Goal: Task Accomplishment & Management: Manage account settings

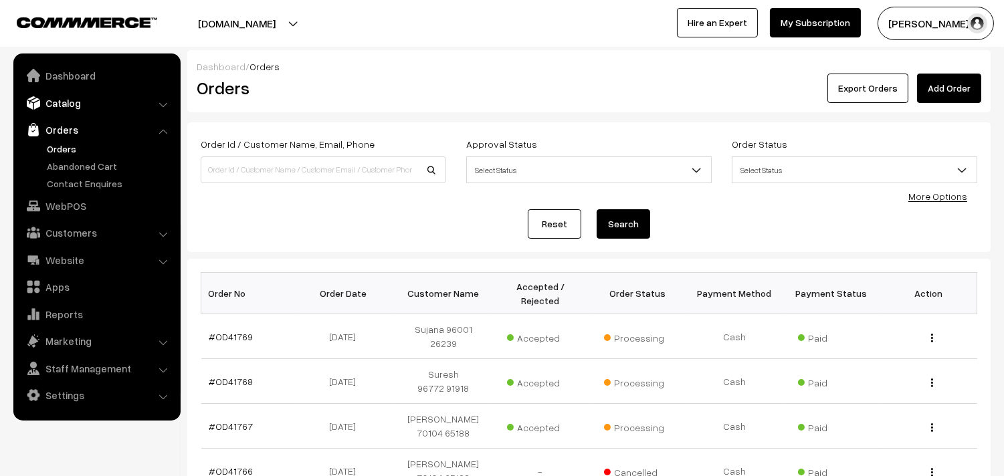
click at [79, 102] on link "Catalog" at bounding box center [96, 103] width 159 height 24
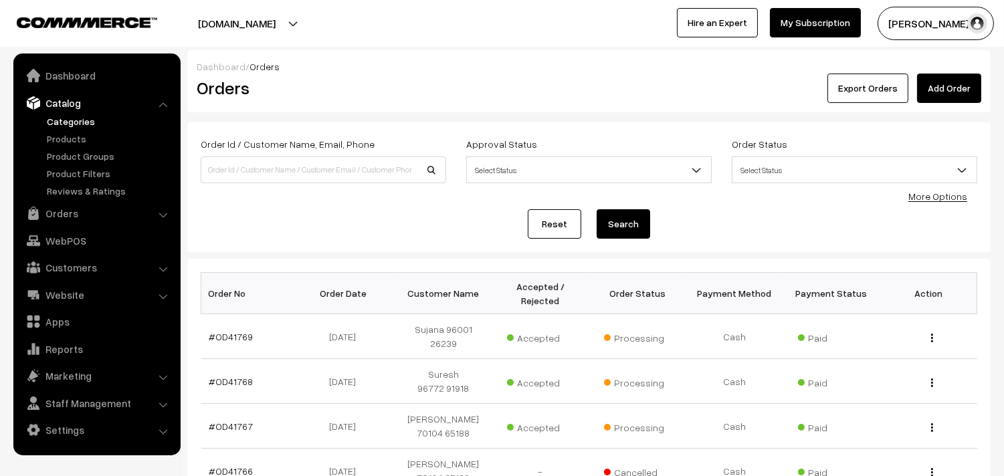
click at [83, 122] on link "Categories" at bounding box center [109, 121] width 132 height 14
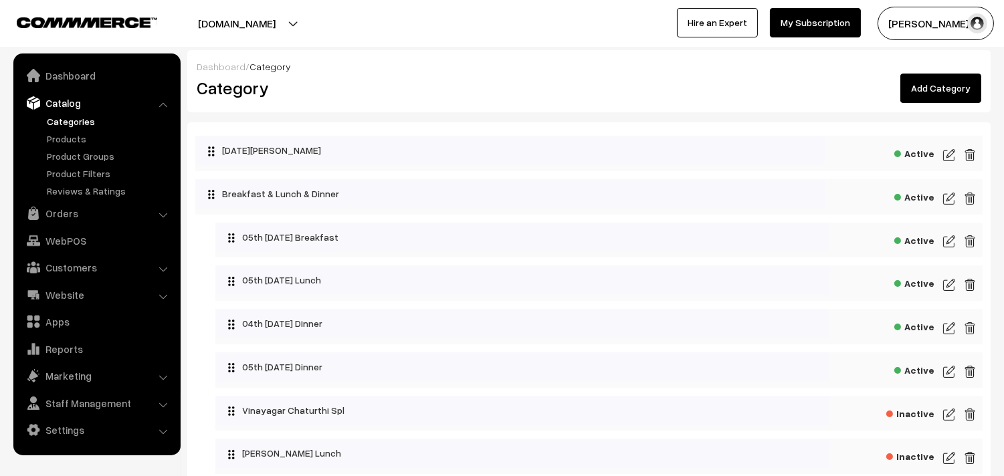
click at [950, 328] on img at bounding box center [949, 328] width 12 height 16
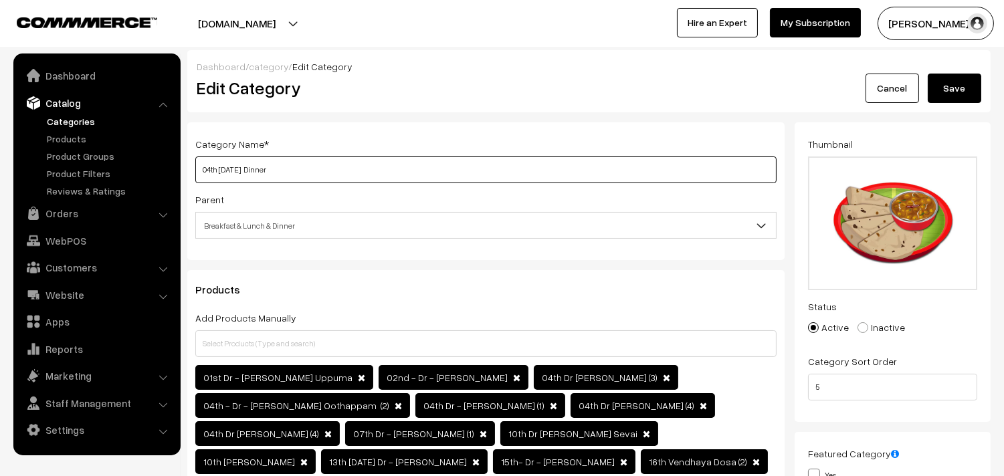
click at [210, 166] on input "04th Thursday Dinner" at bounding box center [485, 170] width 581 height 27
click at [235, 170] on input "05th Thursday Dinner" at bounding box center [485, 170] width 581 height 27
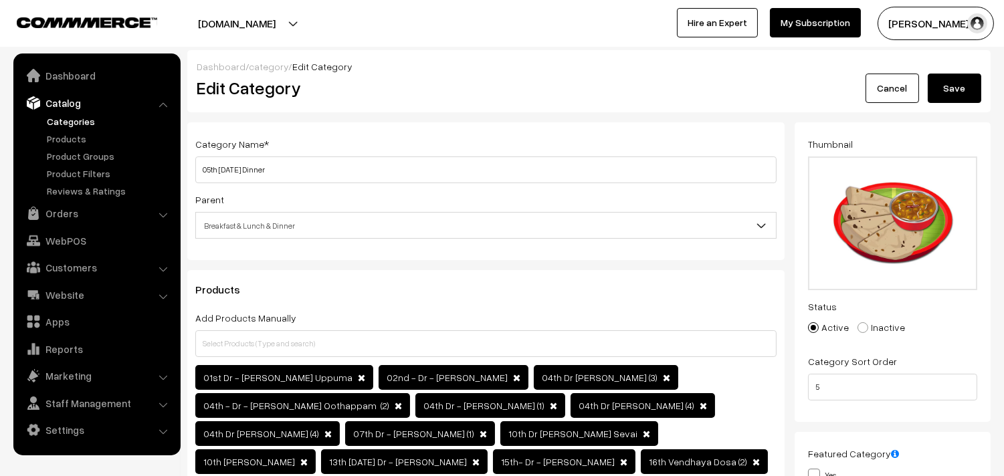
click at [961, 81] on button "Save" at bounding box center [955, 88] width 54 height 29
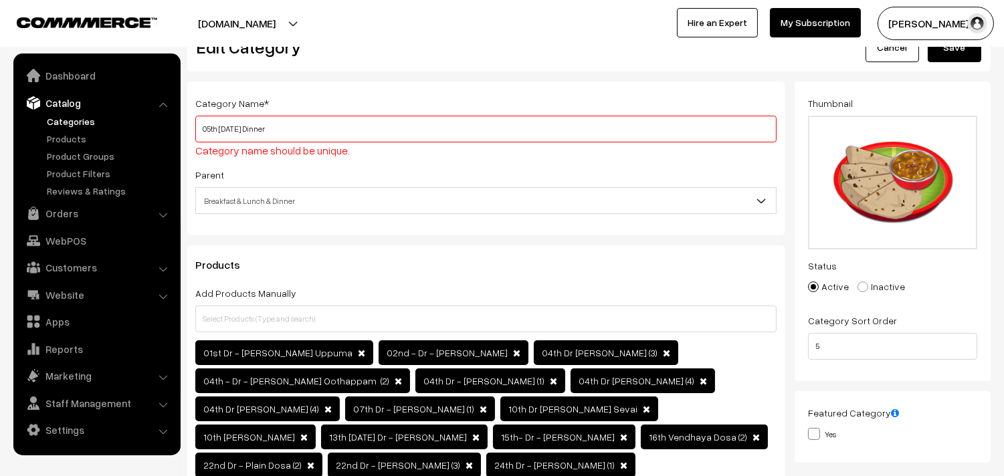
scroll to position [90, 0]
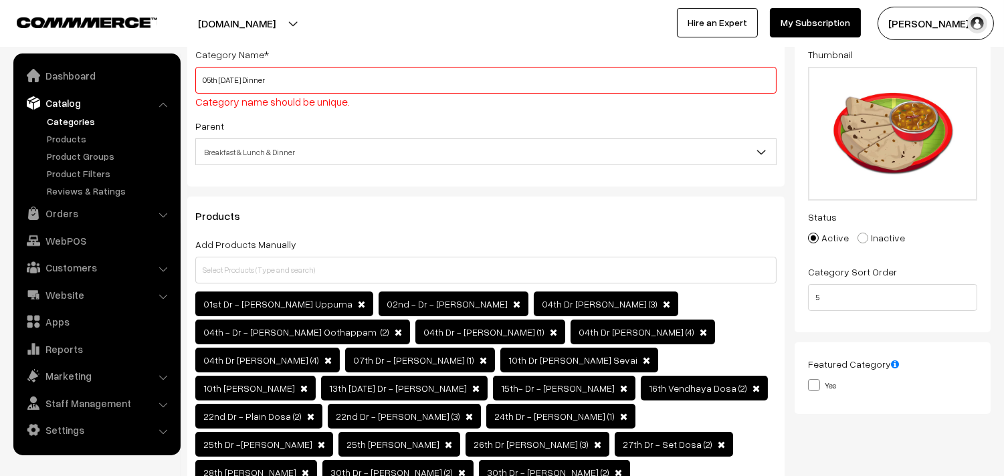
click at [221, 75] on input "05th Friday Dinner" at bounding box center [485, 80] width 581 height 27
drag, startPoint x: 241, startPoint y: 79, endPoint x: 269, endPoint y: 164, distance: 89.3
click at [243, 80] on input "05th Friday Dinner" at bounding box center [485, 80] width 581 height 27
type input "05th Friday Dinner"
click at [64, 219] on link "Orders" at bounding box center [96, 213] width 159 height 24
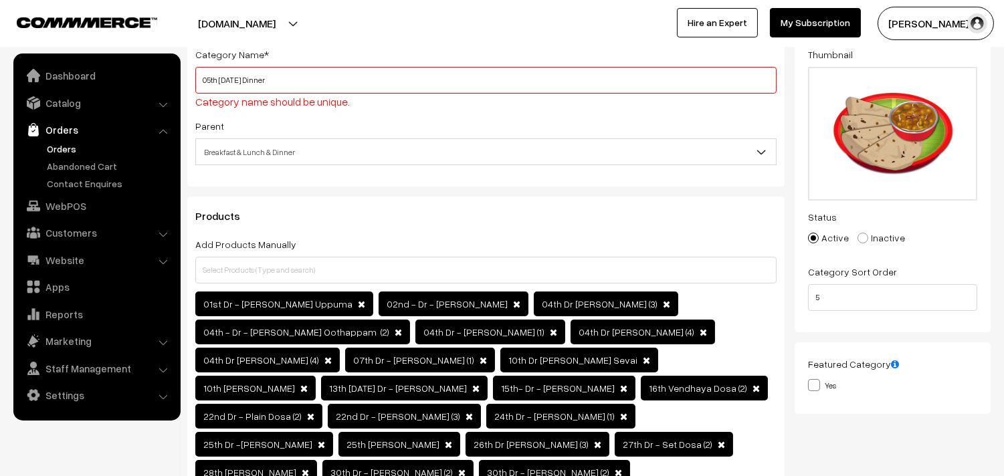
click at [69, 144] on link "Orders" at bounding box center [109, 149] width 132 height 14
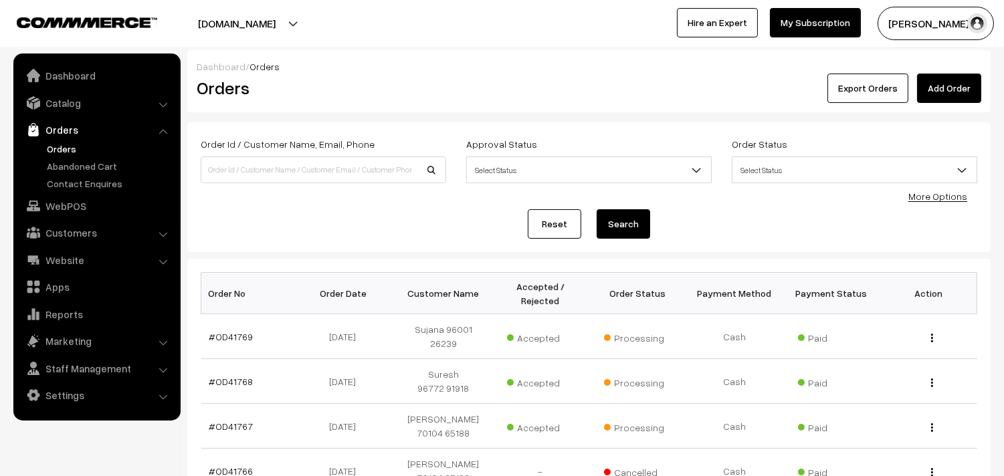
click at [64, 144] on link "Orders" at bounding box center [109, 149] width 132 height 14
click at [55, 101] on link "Catalog" at bounding box center [96, 103] width 159 height 24
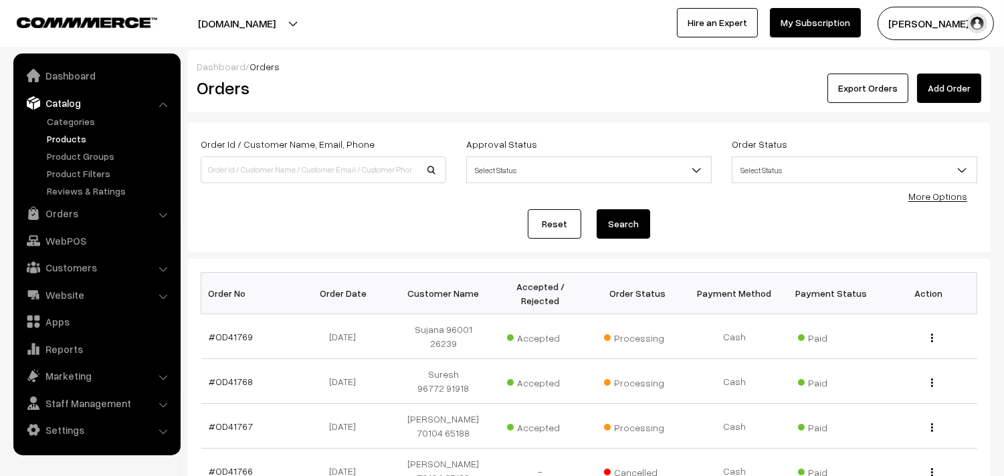
click at [64, 139] on link "Products" at bounding box center [109, 139] width 132 height 14
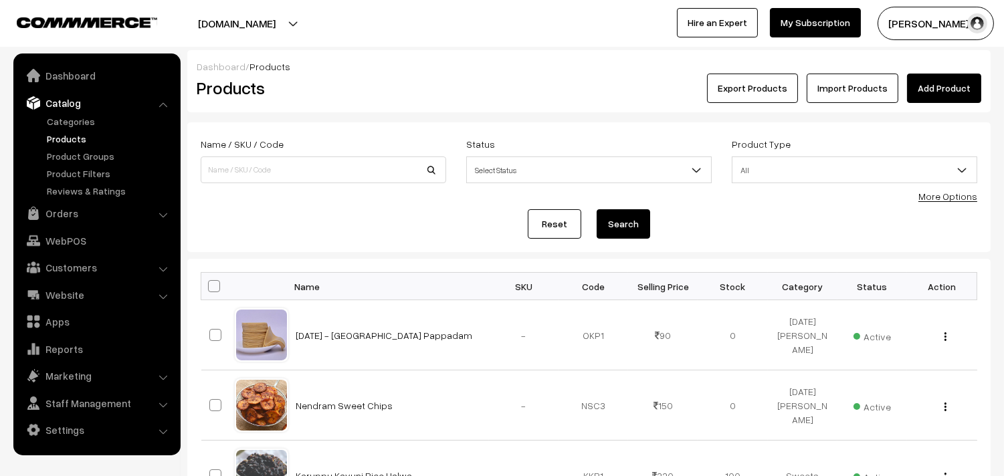
click at [90, 112] on link "Catalog" at bounding box center [96, 103] width 159 height 24
click at [82, 123] on link "Categories" at bounding box center [109, 121] width 132 height 14
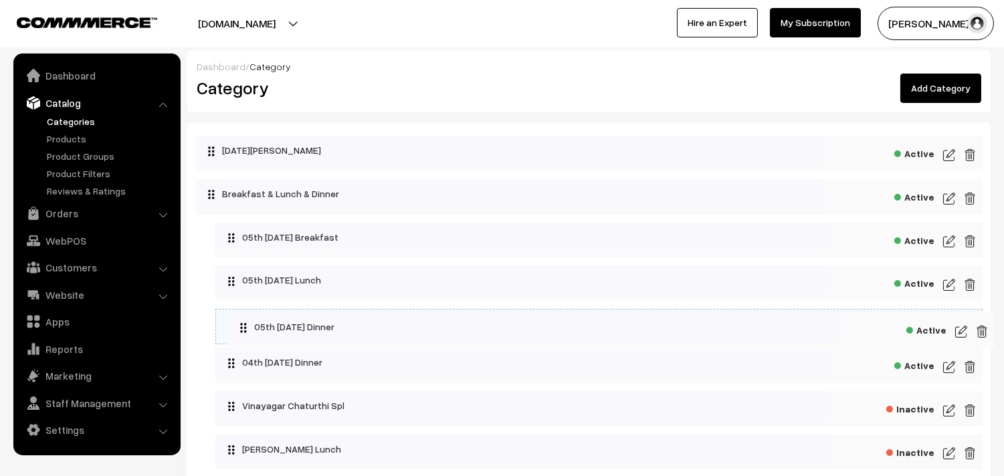
drag, startPoint x: 229, startPoint y: 369, endPoint x: 229, endPoint y: 316, distance: 52.2
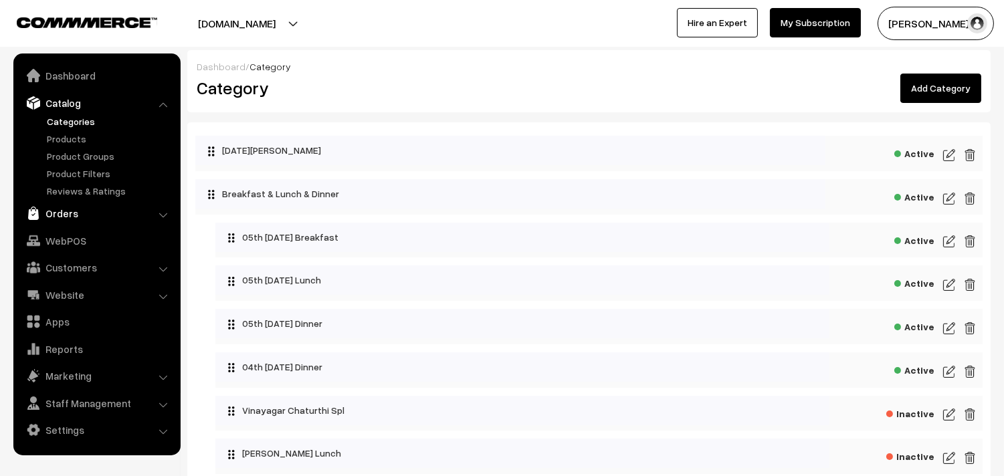
click at [84, 216] on link "Orders" at bounding box center [96, 213] width 159 height 24
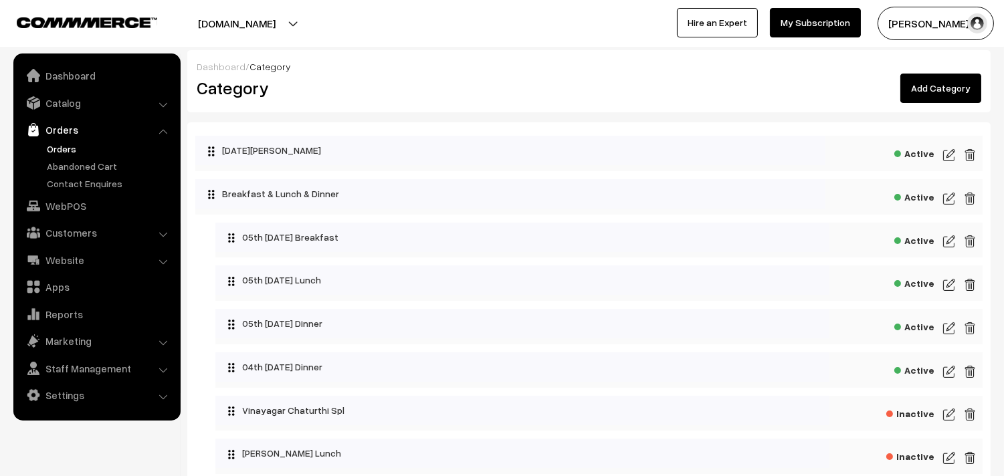
click at [74, 146] on link "Orders" at bounding box center [109, 149] width 132 height 14
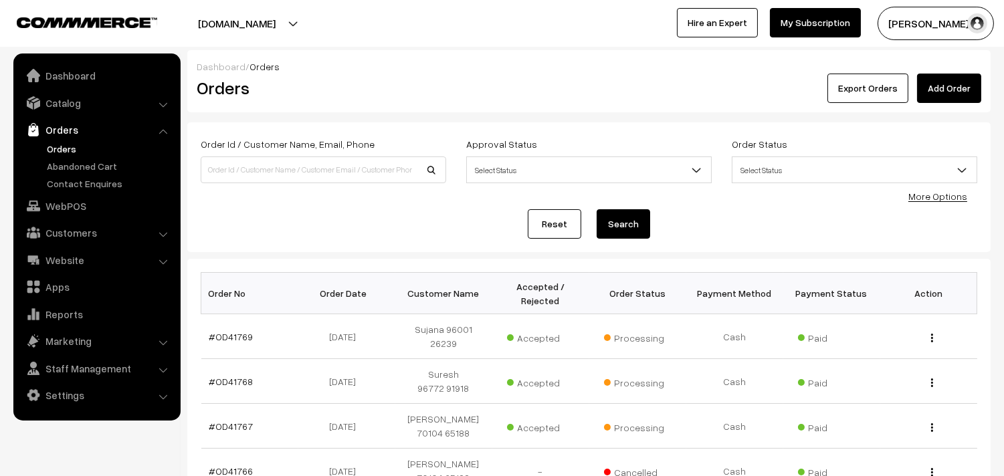
click at [52, 154] on link "Orders" at bounding box center [109, 149] width 132 height 14
click at [64, 144] on link "Orders" at bounding box center [109, 149] width 132 height 14
